Goal: Task Accomplishment & Management: Manage account settings

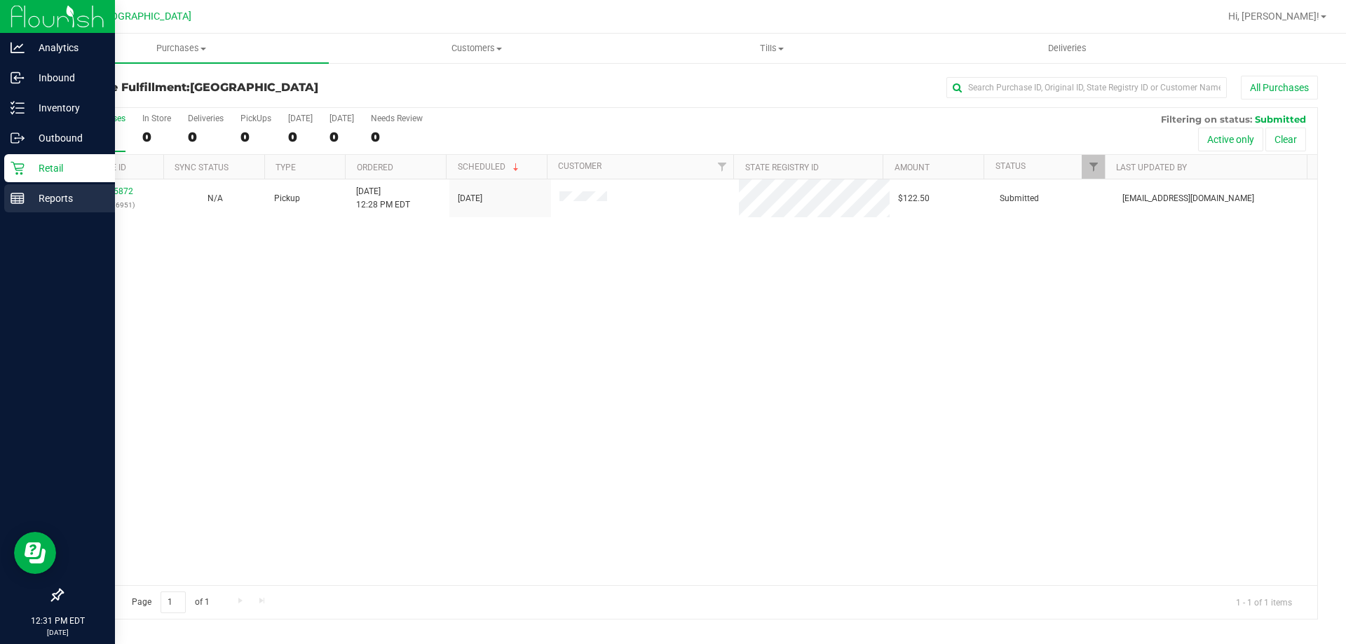
click at [73, 198] on p "Reports" at bounding box center [67, 198] width 84 height 17
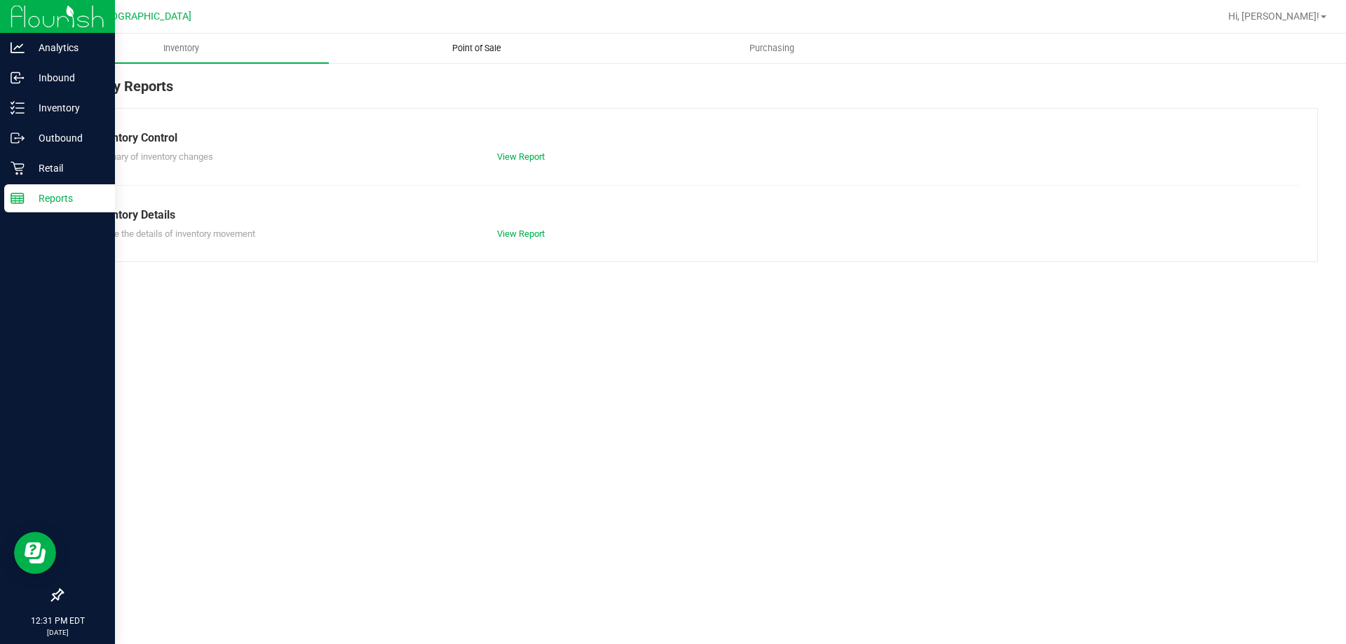
click at [492, 48] on span "Point of Sale" at bounding box center [476, 48] width 87 height 13
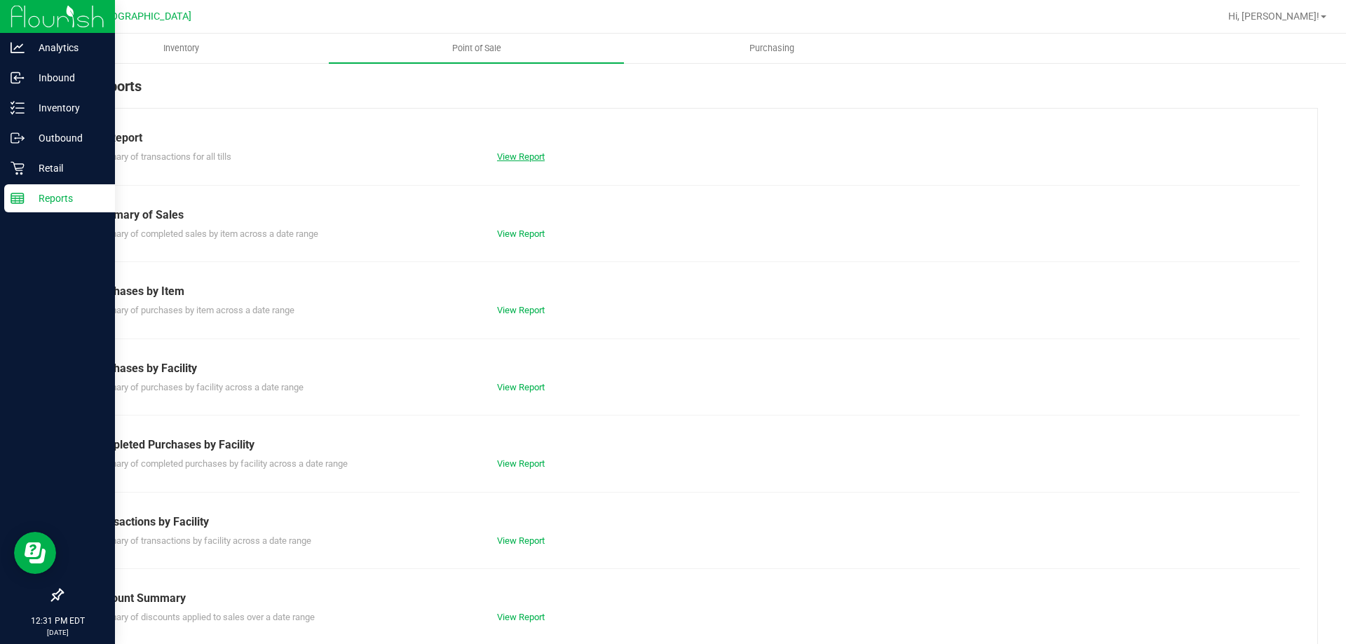
click at [530, 157] on link "View Report" at bounding box center [521, 156] width 48 height 11
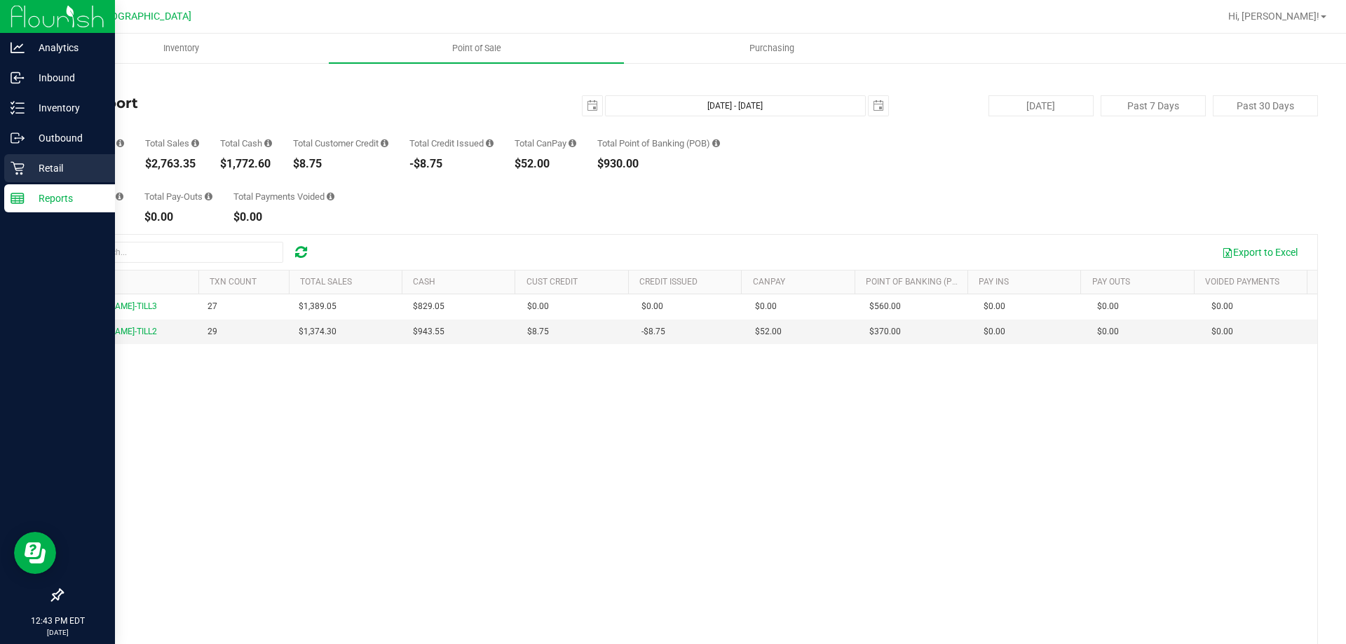
click at [57, 164] on p "Retail" at bounding box center [67, 168] width 84 height 17
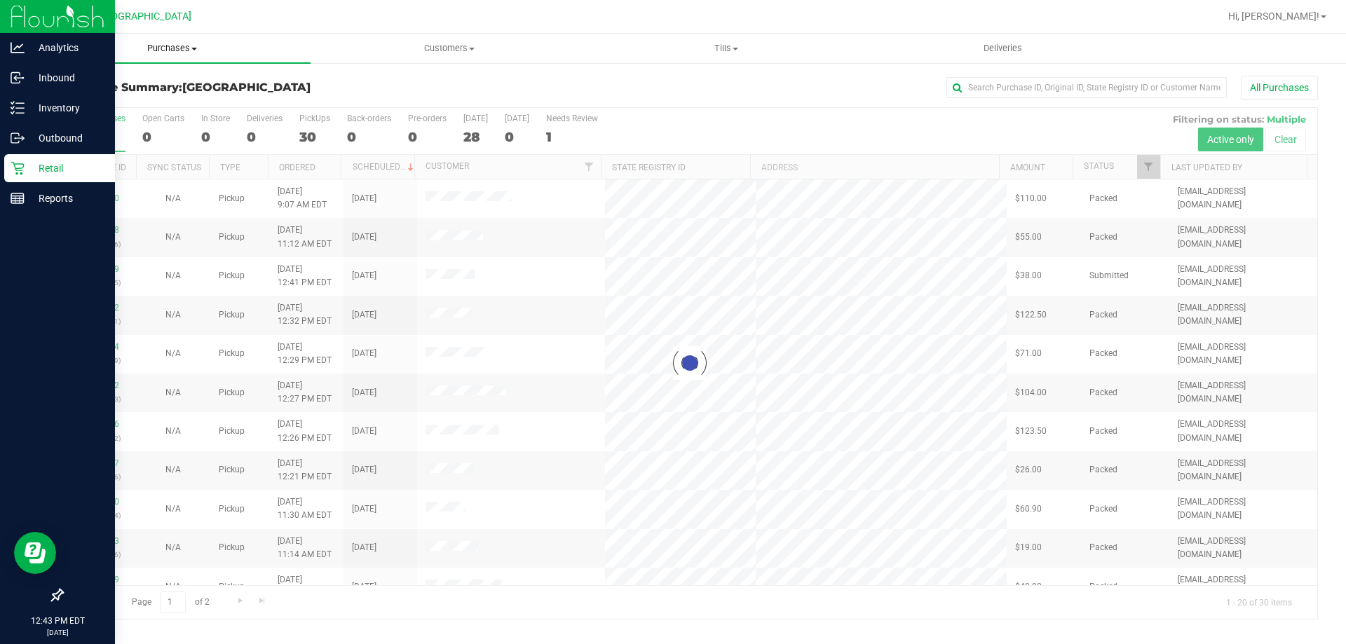
click at [184, 46] on span "Purchases" at bounding box center [172, 48] width 277 height 13
click at [116, 102] on span "Fulfillment" at bounding box center [77, 101] width 87 height 12
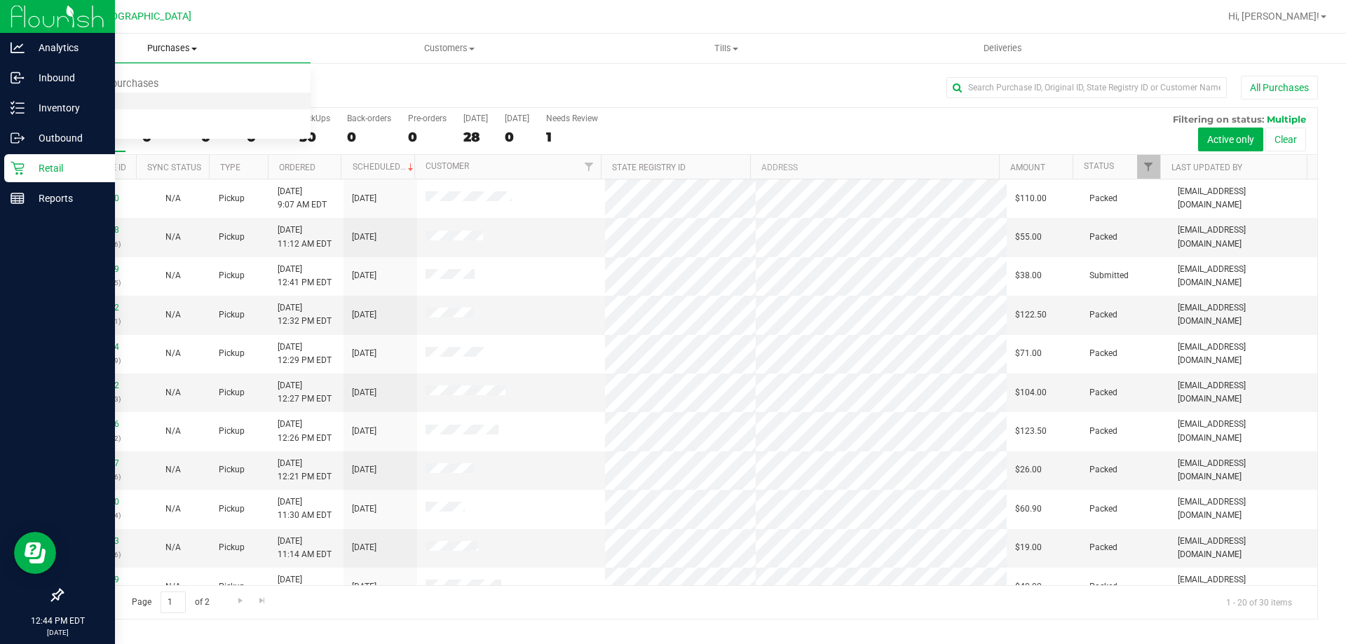
click at [95, 101] on span "Fulfillment" at bounding box center [77, 101] width 87 height 12
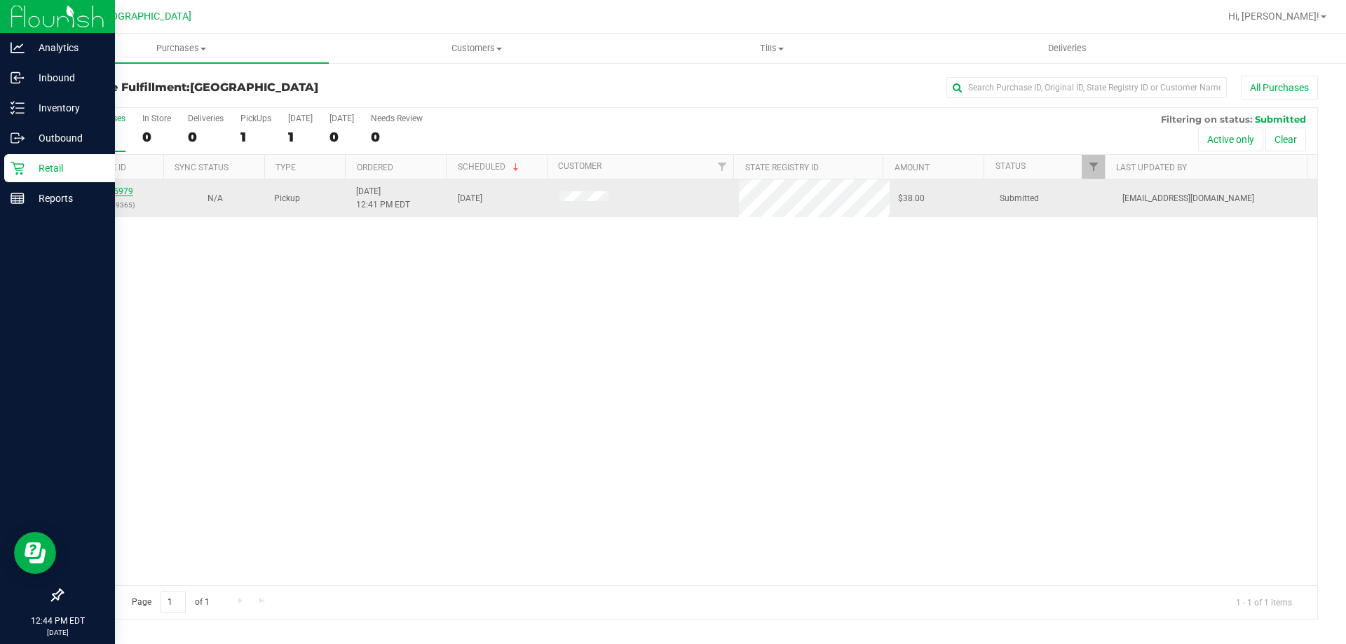
click at [110, 191] on link "11855979" at bounding box center [113, 192] width 39 height 10
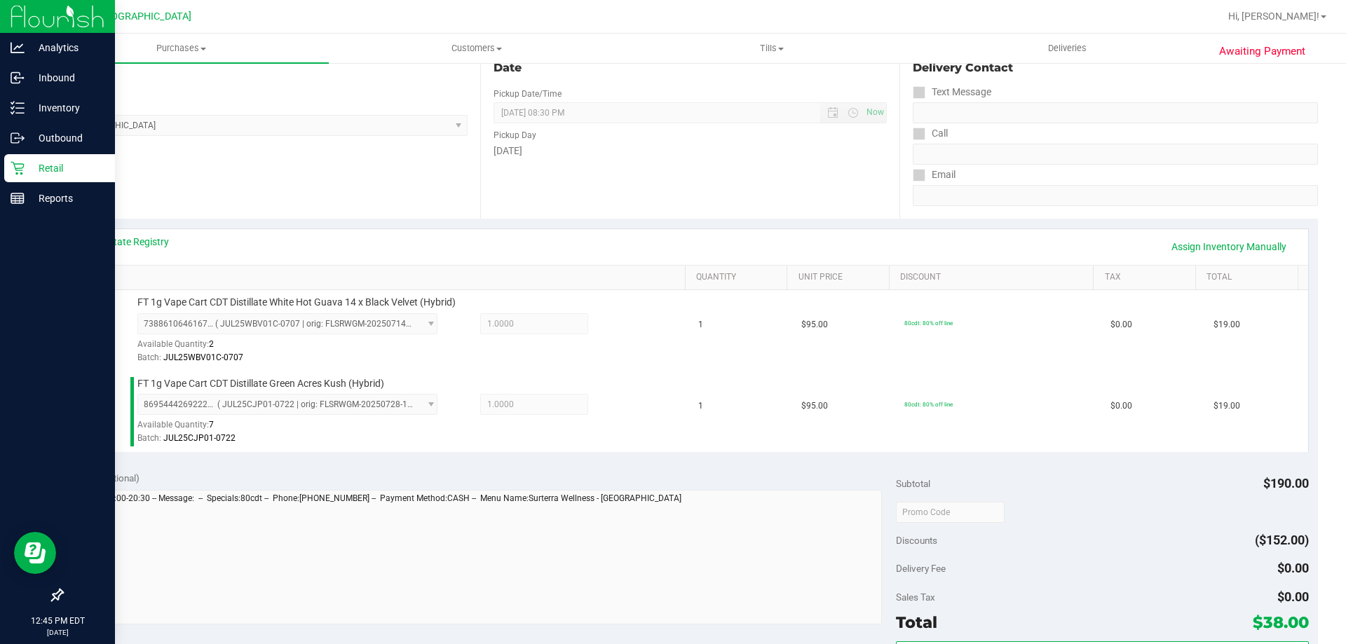
scroll to position [358, 0]
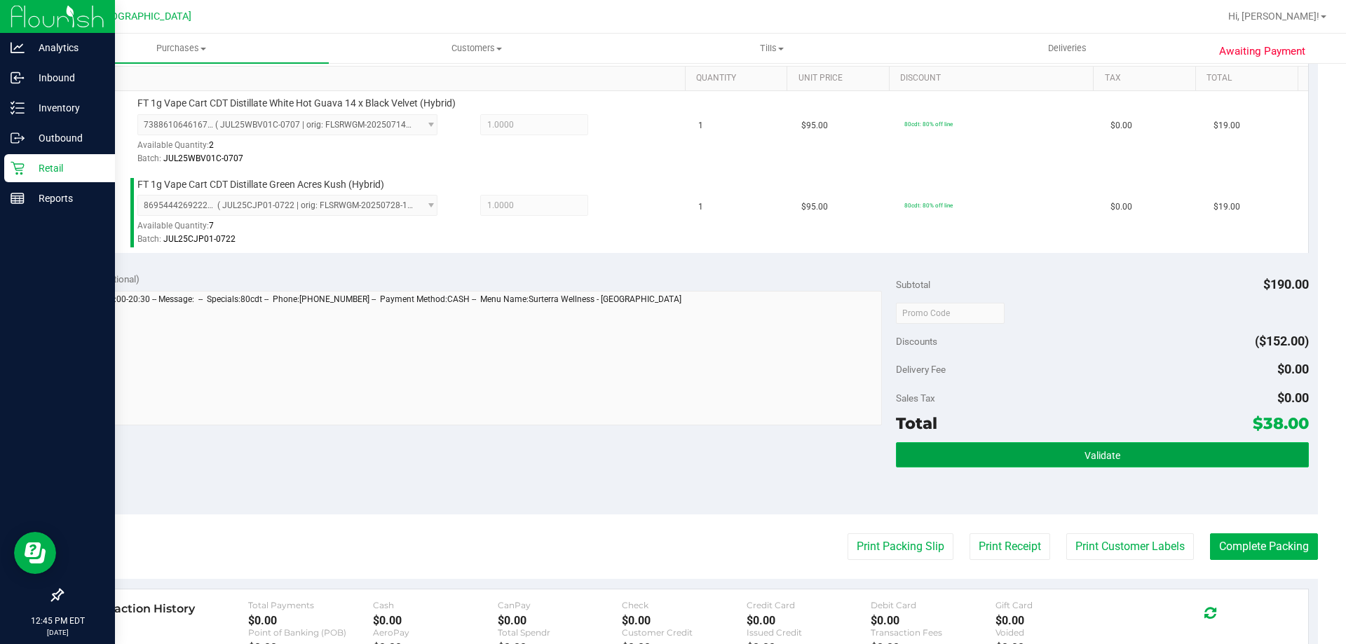
click at [1135, 456] on button "Validate" at bounding box center [1102, 455] width 412 height 25
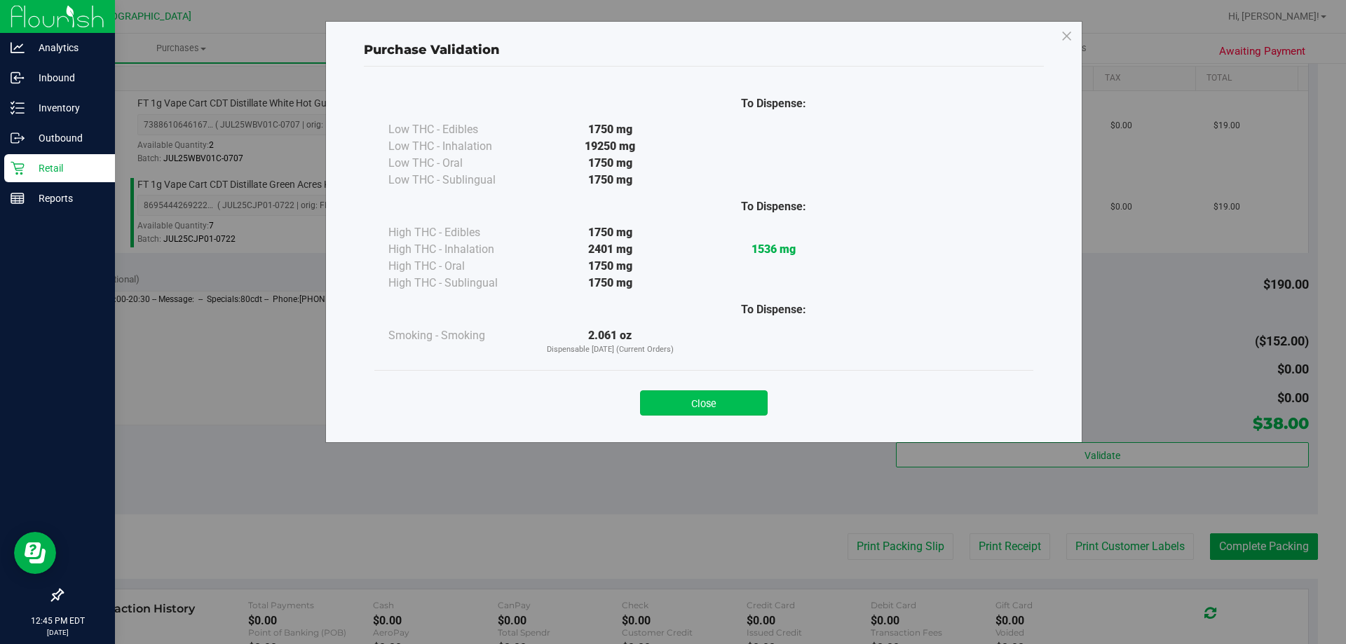
click at [750, 398] on button "Close" at bounding box center [704, 403] width 128 height 25
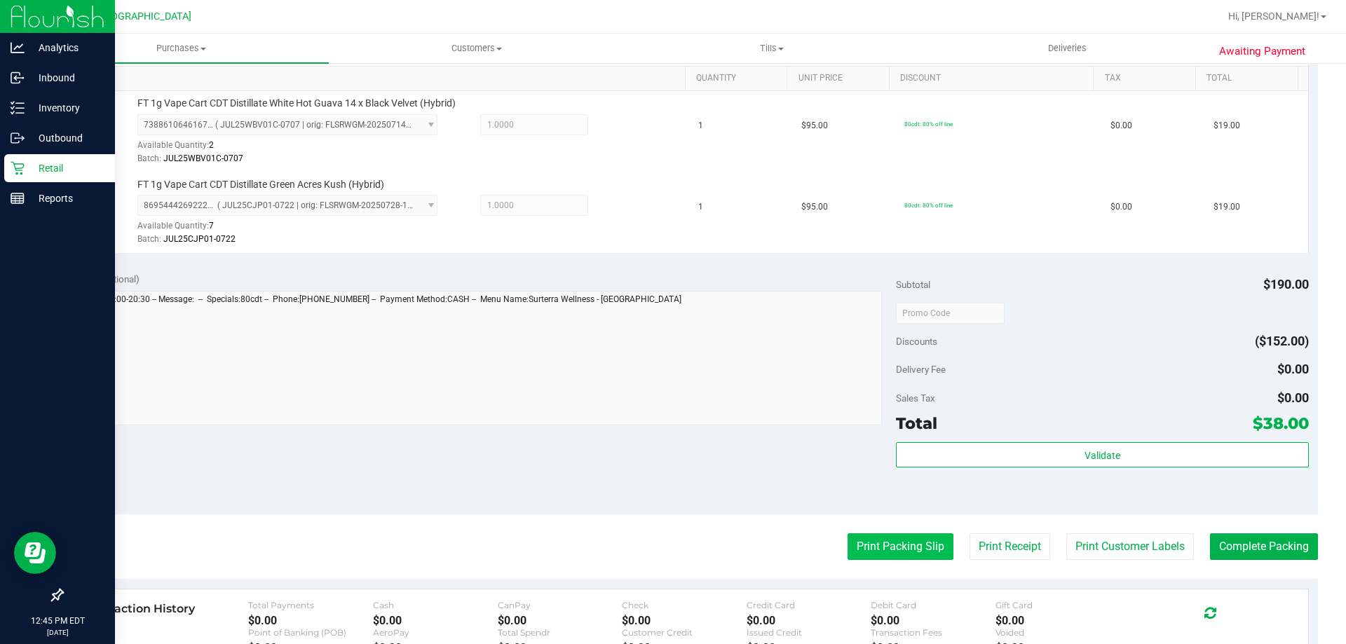
click at [906, 553] on button "Print Packing Slip" at bounding box center [901, 547] width 106 height 27
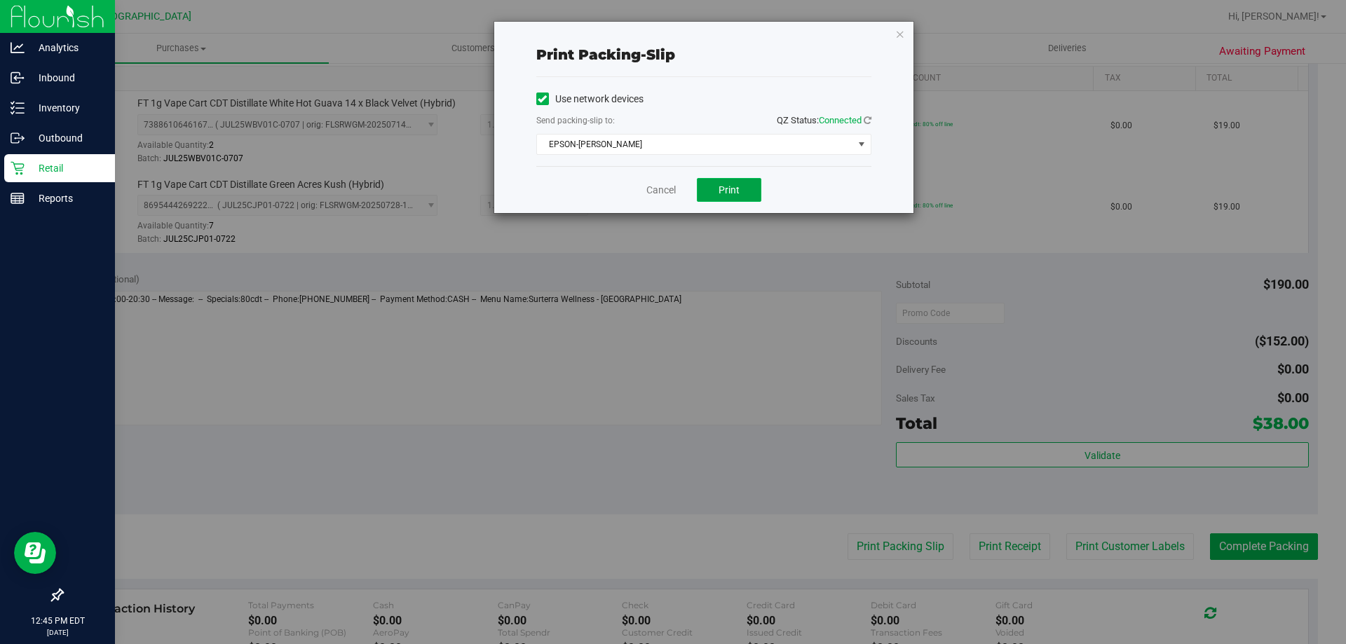
click at [720, 182] on button "Print" at bounding box center [729, 190] width 65 height 24
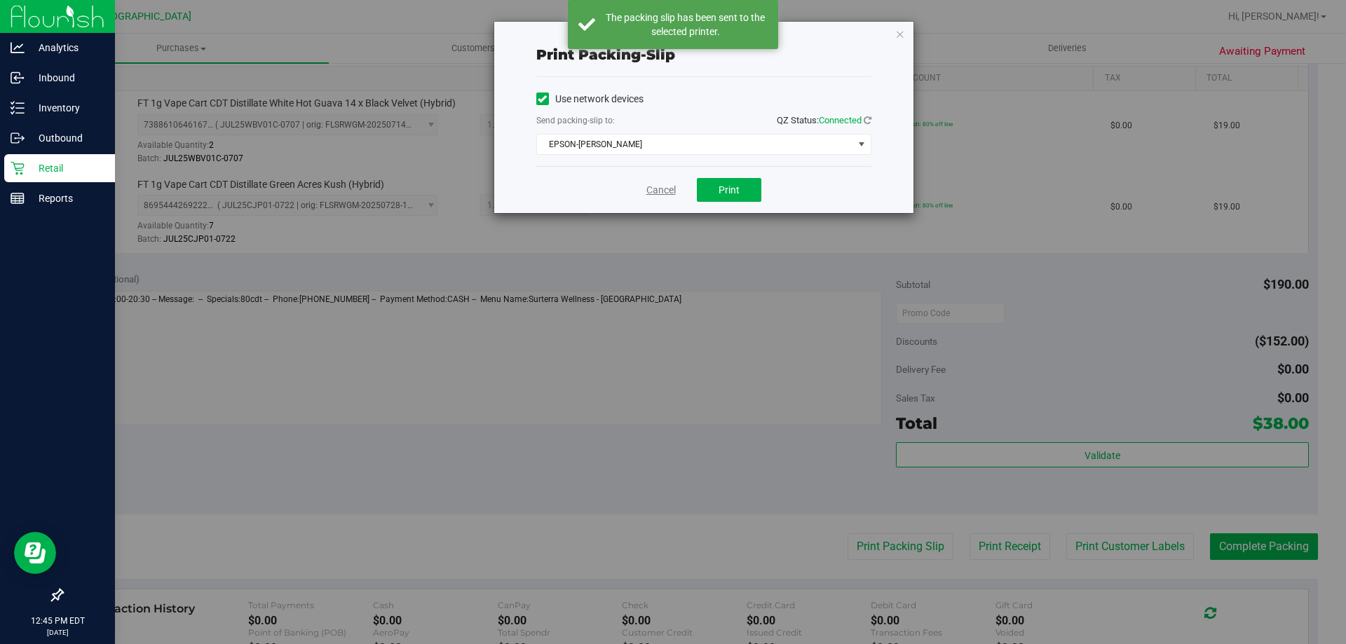
click at [653, 193] on link "Cancel" at bounding box center [661, 190] width 29 height 15
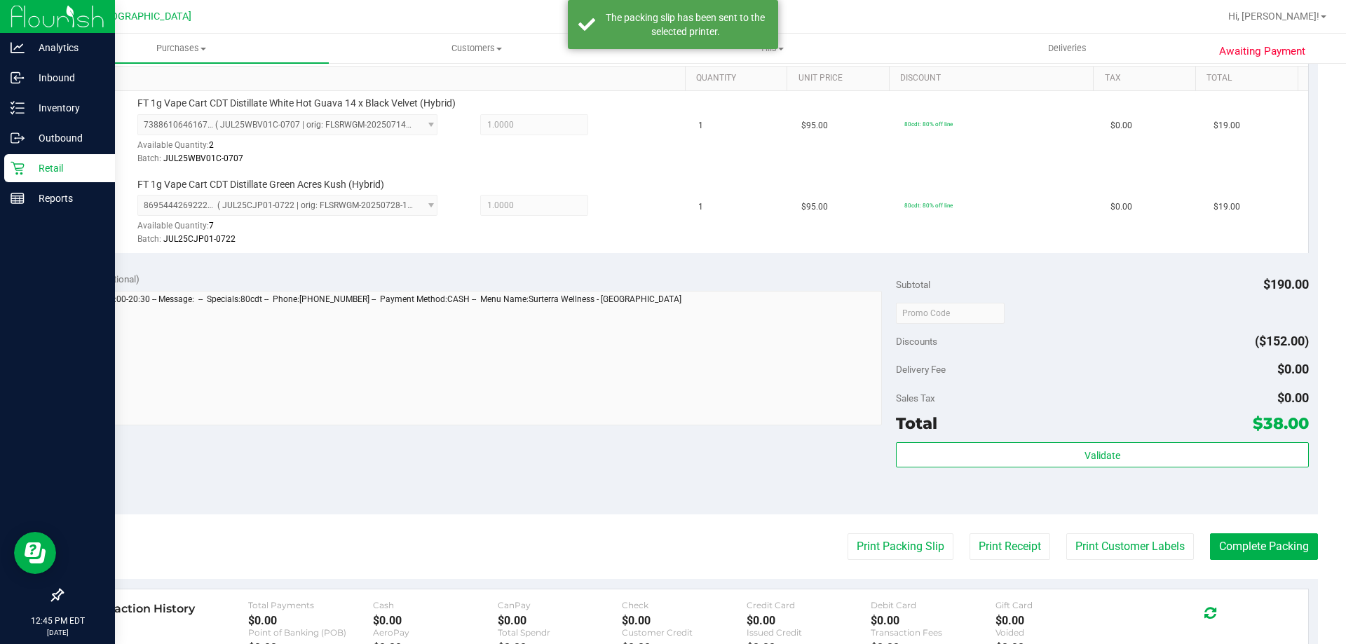
click at [1323, 536] on div "Awaiting Payment Back Edit Purchase Cancel Purchase View Profile # 11855979 Bio…" at bounding box center [690, 286] width 1313 height 1166
click at [1259, 546] on button "Complete Packing" at bounding box center [1264, 547] width 108 height 27
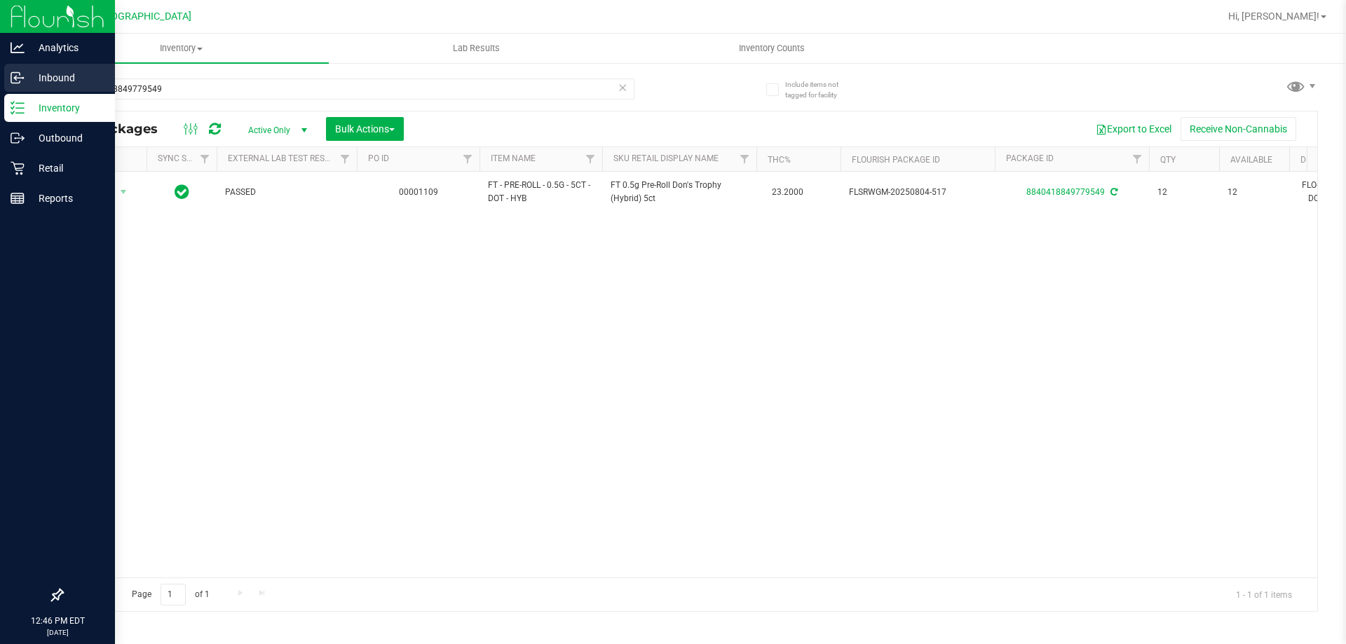
click at [1, 85] on div "Analytics Inbound Inventory Outbound Retail Reports 12:46 PM EDT [DATE] 08/27 […" at bounding box center [673, 322] width 1346 height 644
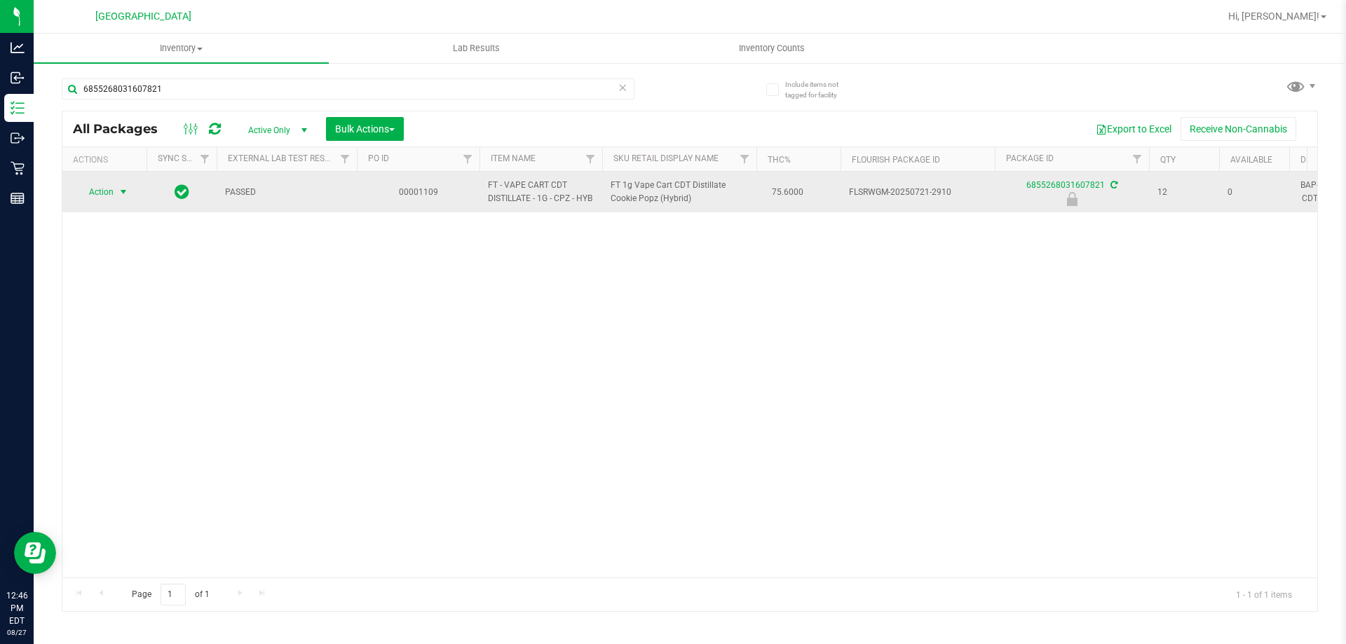
type input "6855268031607821"
click at [123, 192] on span "select" at bounding box center [123, 192] width 11 height 11
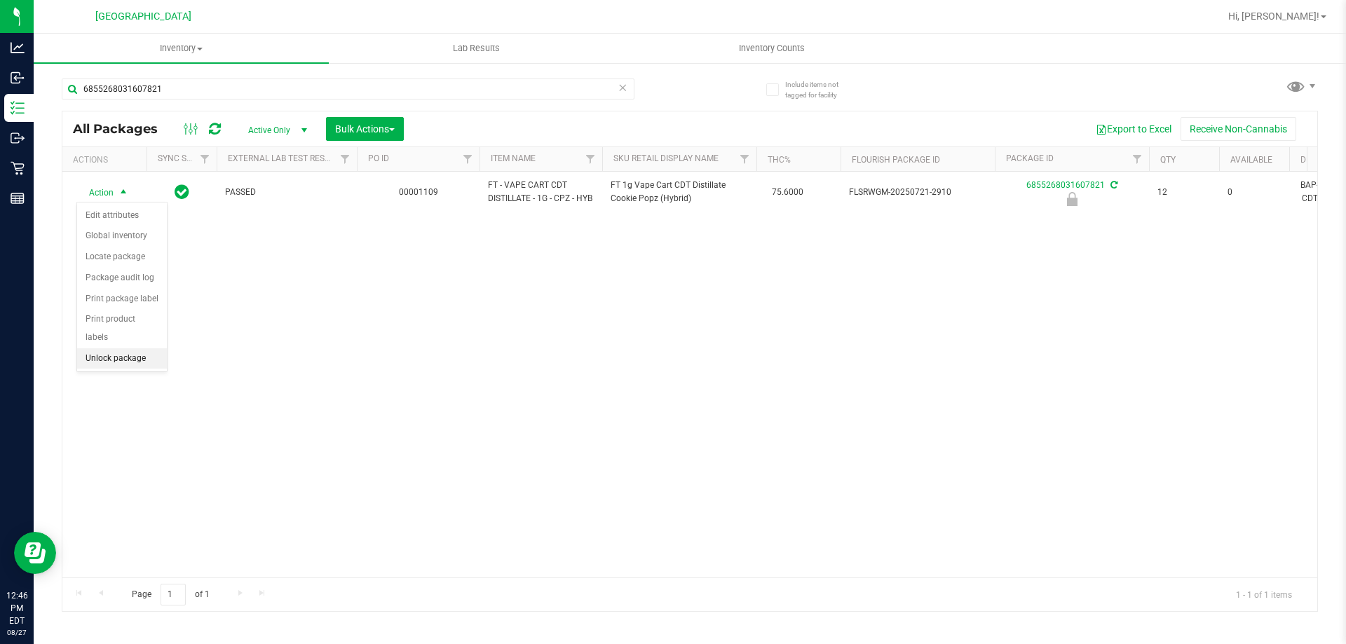
click at [94, 349] on li "Unlock package" at bounding box center [122, 359] width 90 height 21
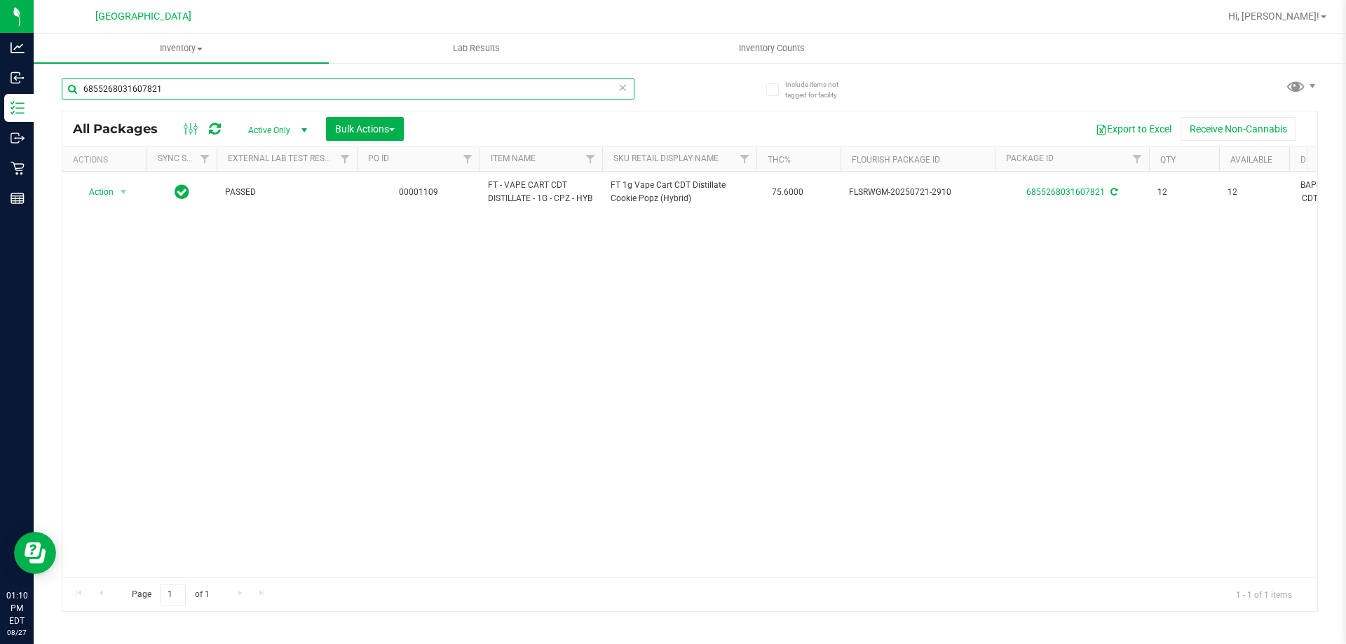
click at [160, 93] on input "6855268031607821" at bounding box center [348, 89] width 573 height 21
type input "6"
type input "ago"
